Goal: Find specific page/section

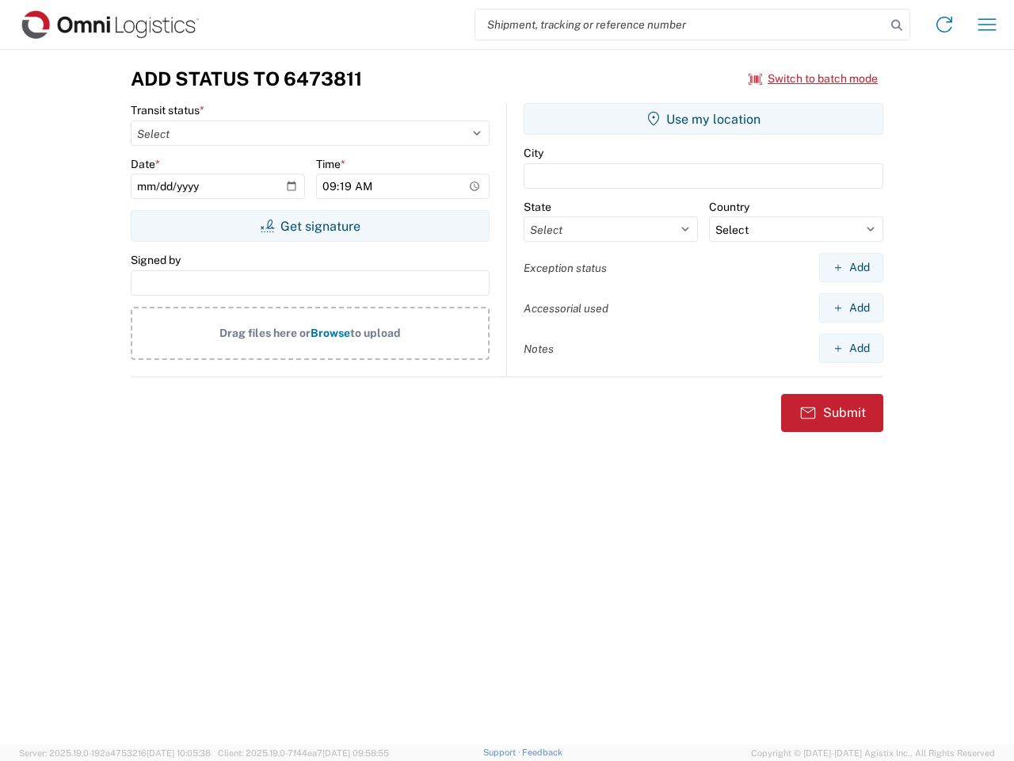
click at [681, 25] on input "search" at bounding box center [681, 25] width 411 height 30
click at [897, 25] on icon at bounding box center [897, 25] width 22 height 22
click at [945, 25] on icon at bounding box center [944, 24] width 25 height 25
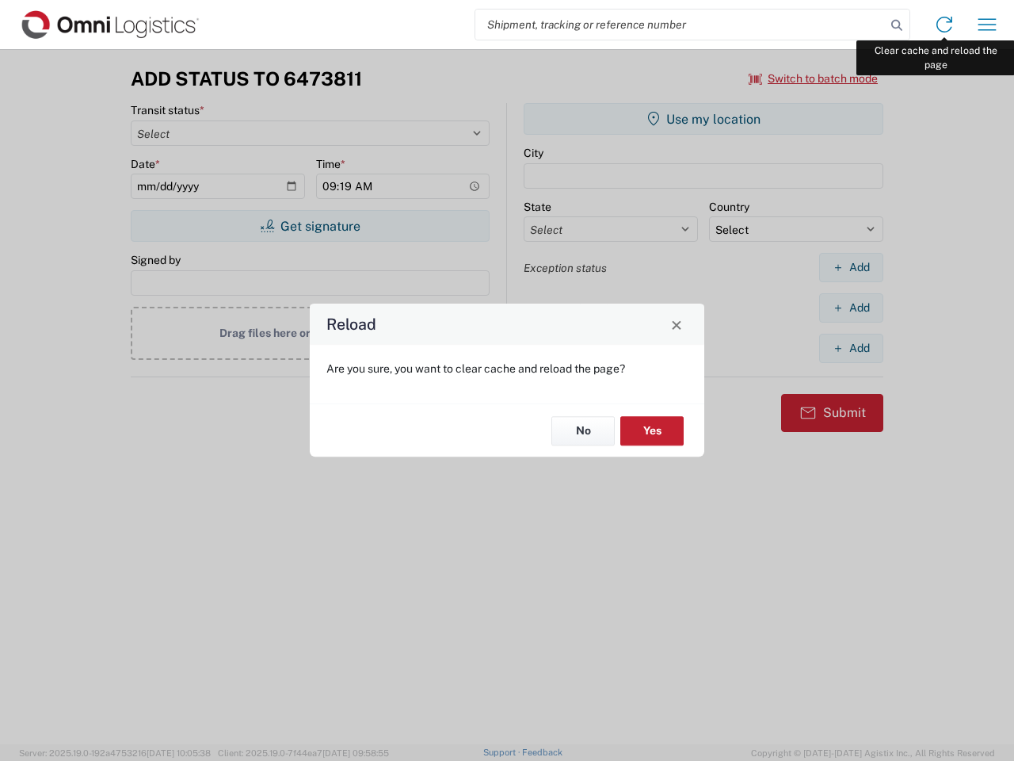
click at [988, 25] on div "Reload Are you sure, you want to clear cache and reload the page? No Yes" at bounding box center [507, 380] width 1014 height 761
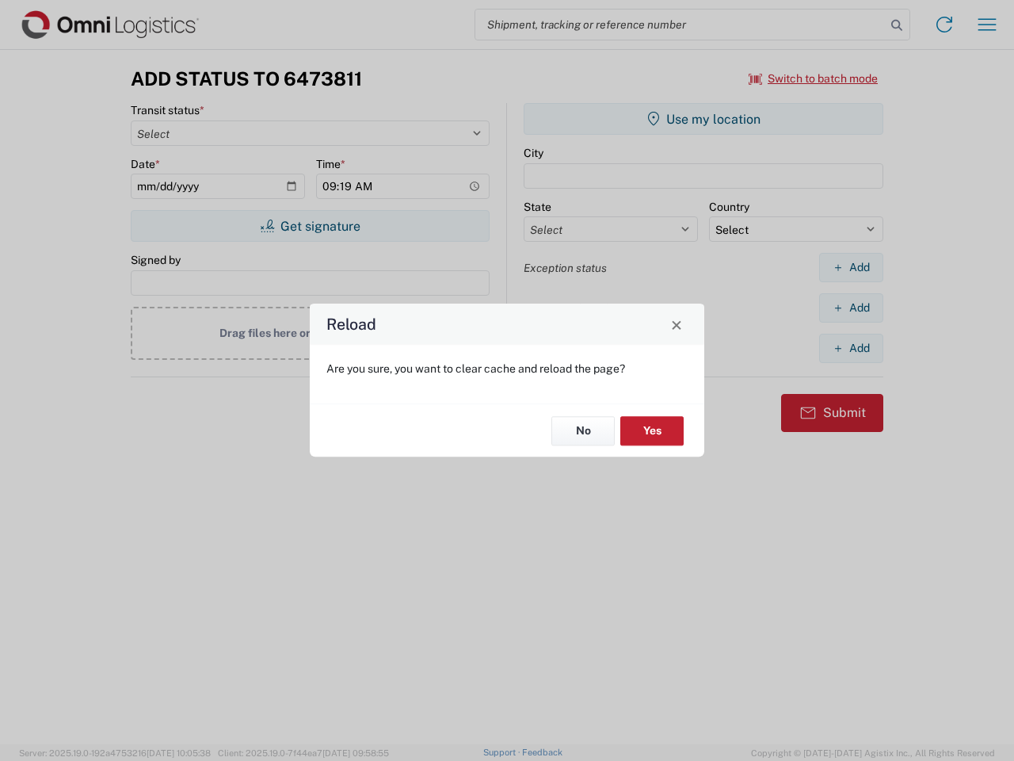
click at [814, 78] on div "Reload Are you sure, you want to clear cache and reload the page? No Yes" at bounding box center [507, 380] width 1014 height 761
click at [310, 226] on div "Reload Are you sure, you want to clear cache and reload the page? No Yes" at bounding box center [507, 380] width 1014 height 761
click at [704, 119] on div "Reload Are you sure, you want to clear cache and reload the page? No Yes" at bounding box center [507, 380] width 1014 height 761
click at [851, 267] on div "Reload Are you sure, you want to clear cache and reload the page? No Yes" at bounding box center [507, 380] width 1014 height 761
click at [851, 308] on div "Reload Are you sure, you want to clear cache and reload the page? No Yes" at bounding box center [507, 380] width 1014 height 761
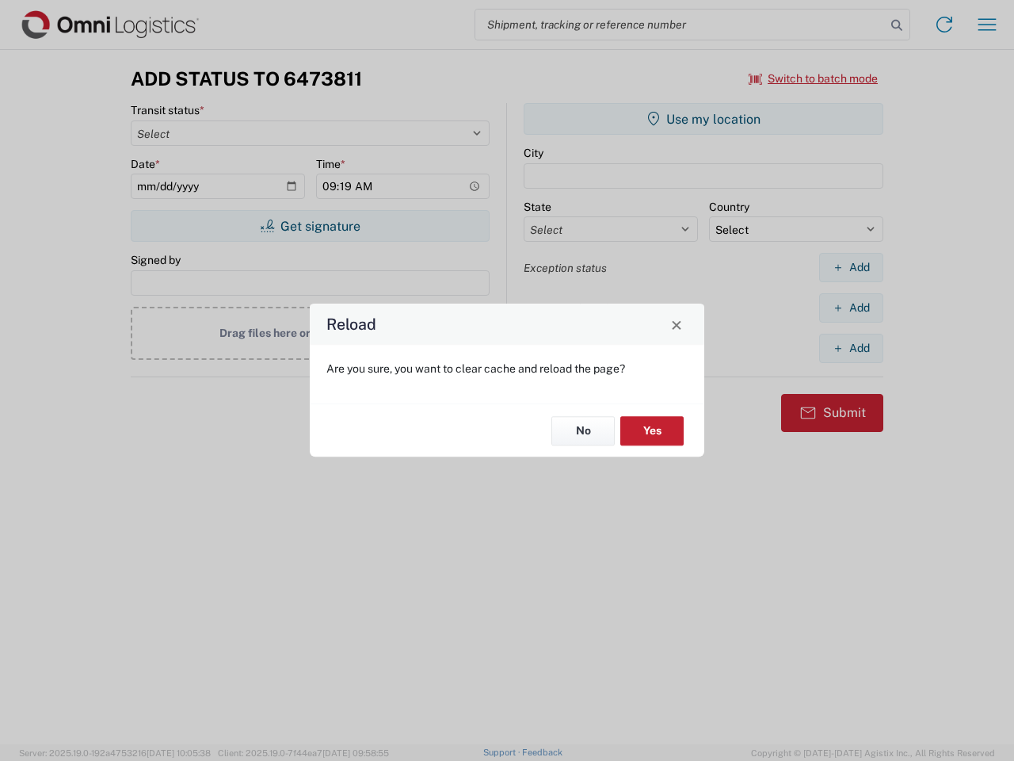
click at [851, 348] on div "Reload Are you sure, you want to clear cache and reload the page? No Yes" at bounding box center [507, 380] width 1014 height 761
